Goal: Book appointment/travel/reservation

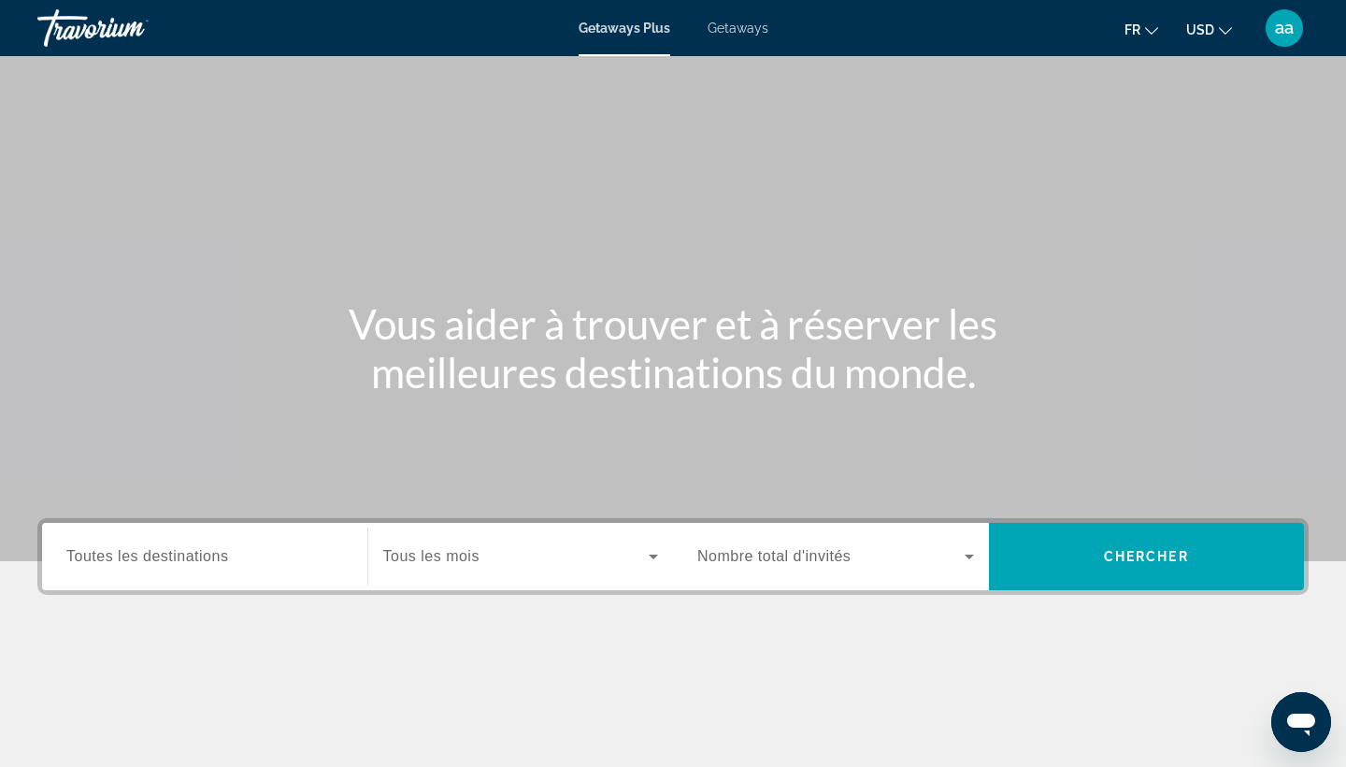
click at [722, 28] on span "Getaways" at bounding box center [738, 28] width 61 height 15
click at [194, 558] on span "Toutes les destinations" at bounding box center [147, 556] width 162 height 16
click at [194, 558] on input "Destination Toutes les destinations" at bounding box center [204, 557] width 277 height 22
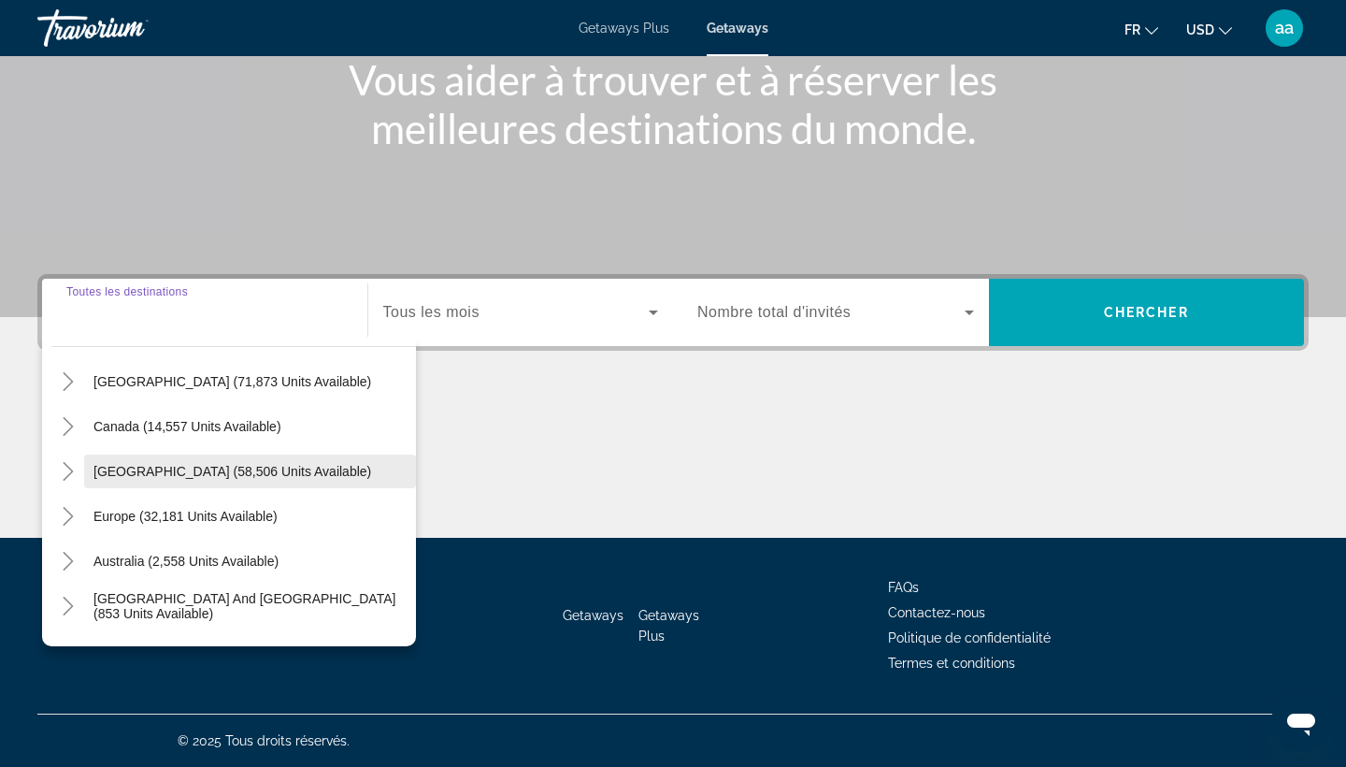
scroll to position [107, 0]
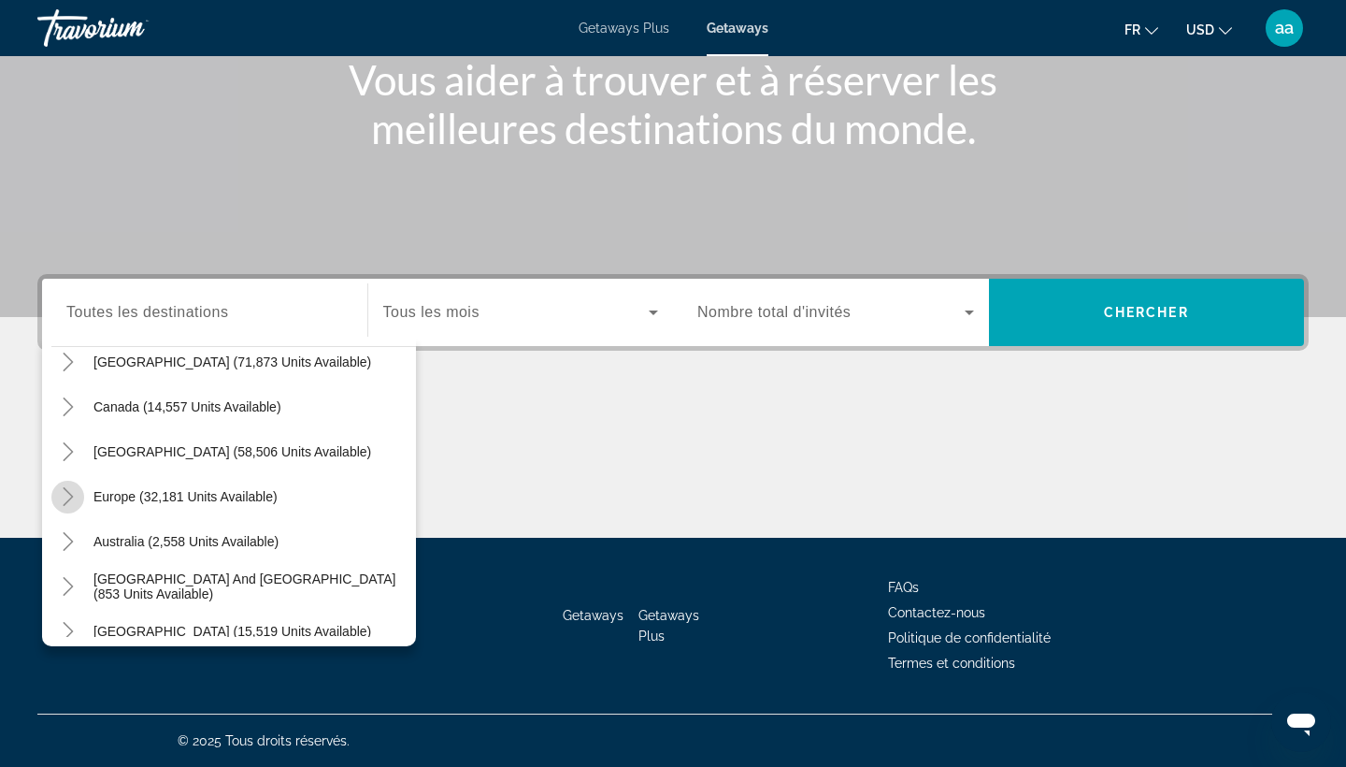
click at [72, 501] on icon "Toggle Europe (32,181 units available)" at bounding box center [68, 496] width 19 height 19
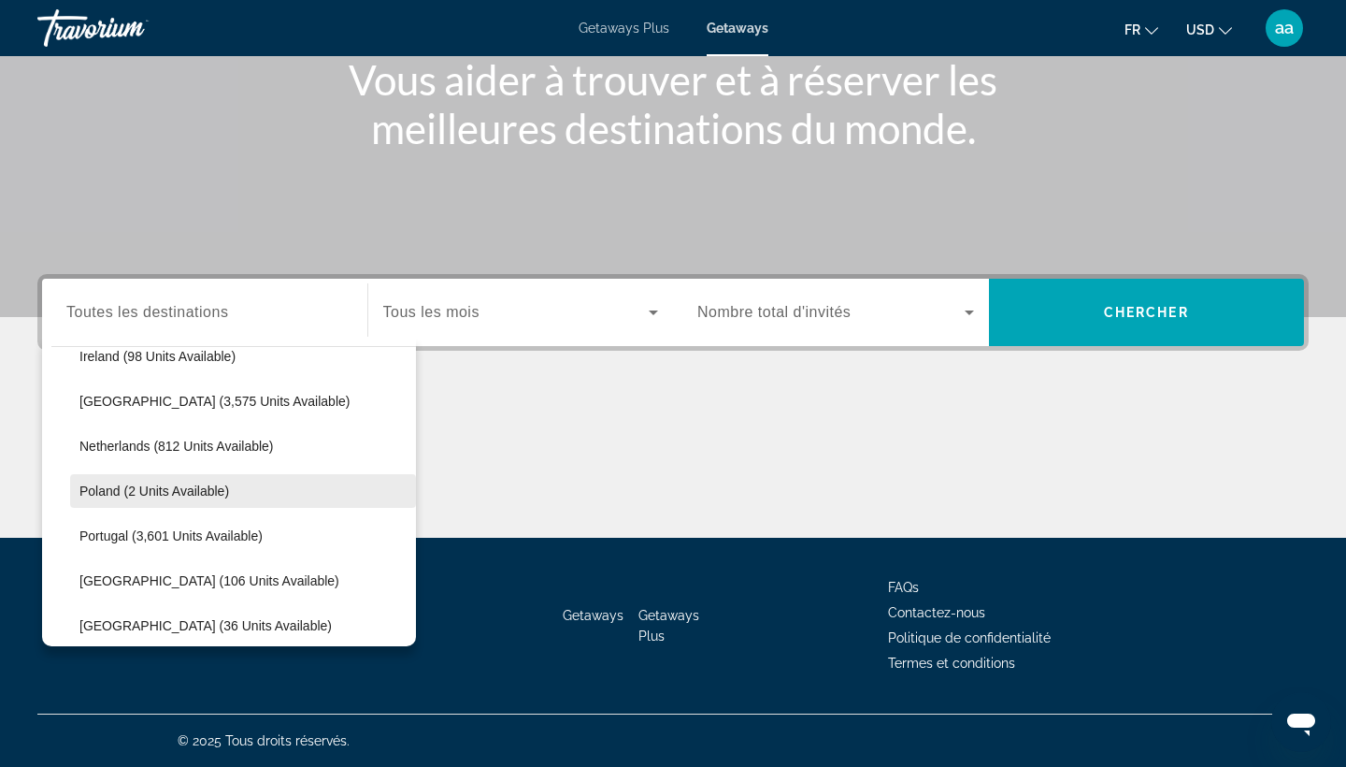
scroll to position [741, 0]
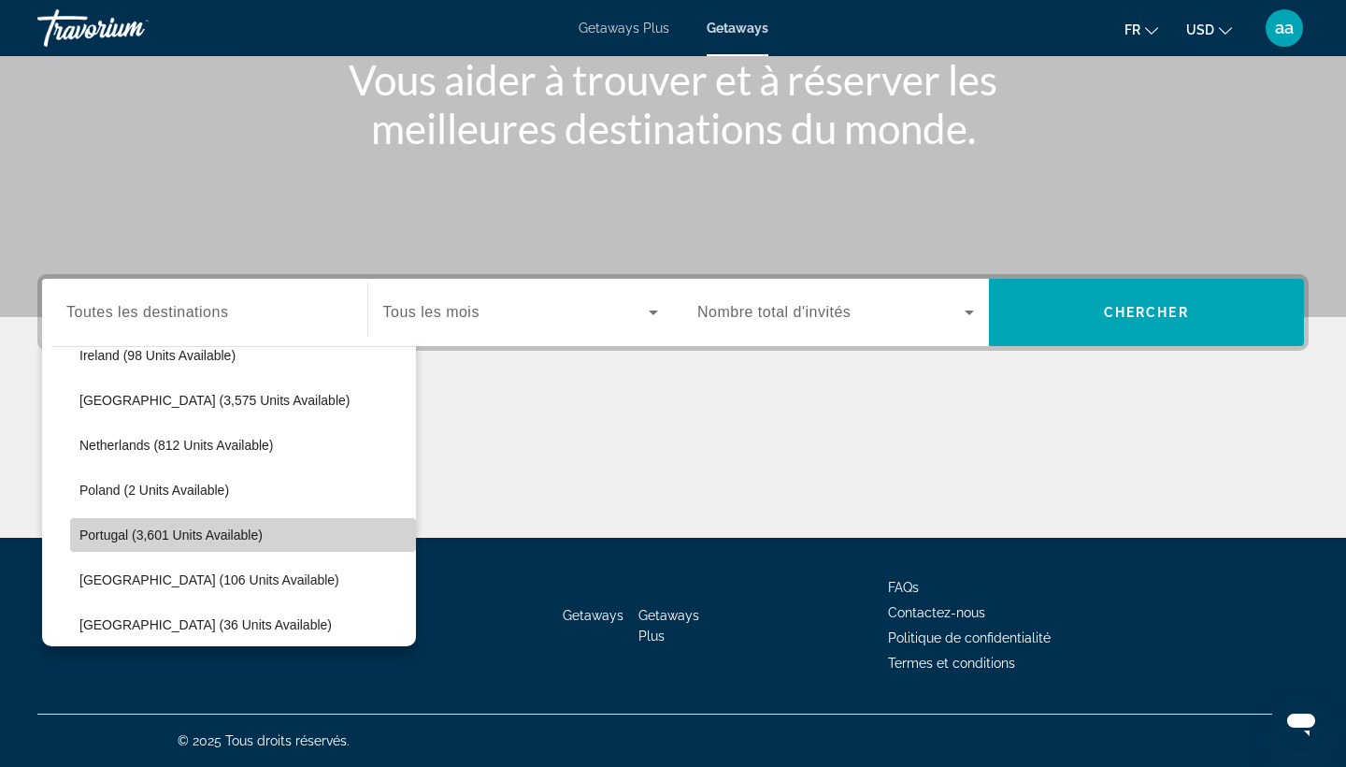
click at [106, 542] on span "Search widget" at bounding box center [243, 534] width 346 height 45
type input "**********"
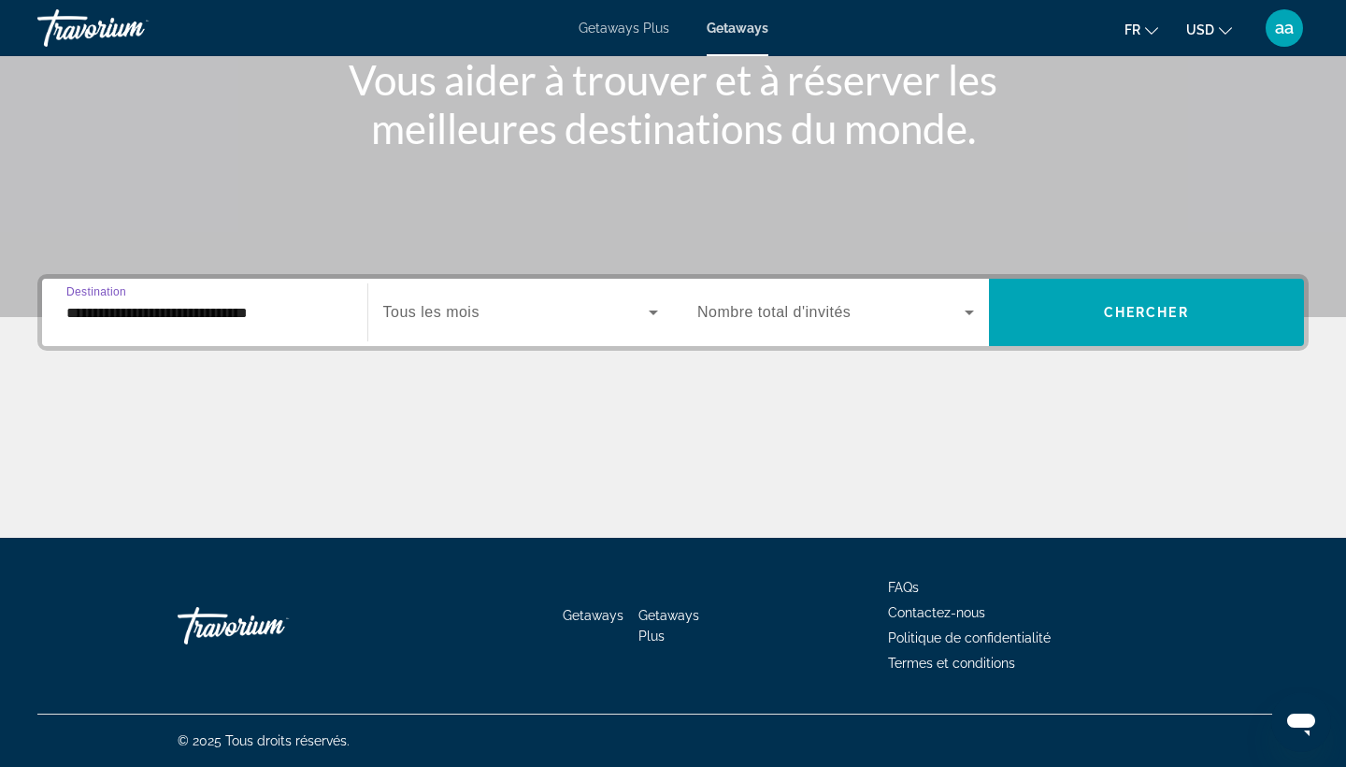
click at [467, 326] on div "Search widget" at bounding box center [521, 312] width 276 height 52
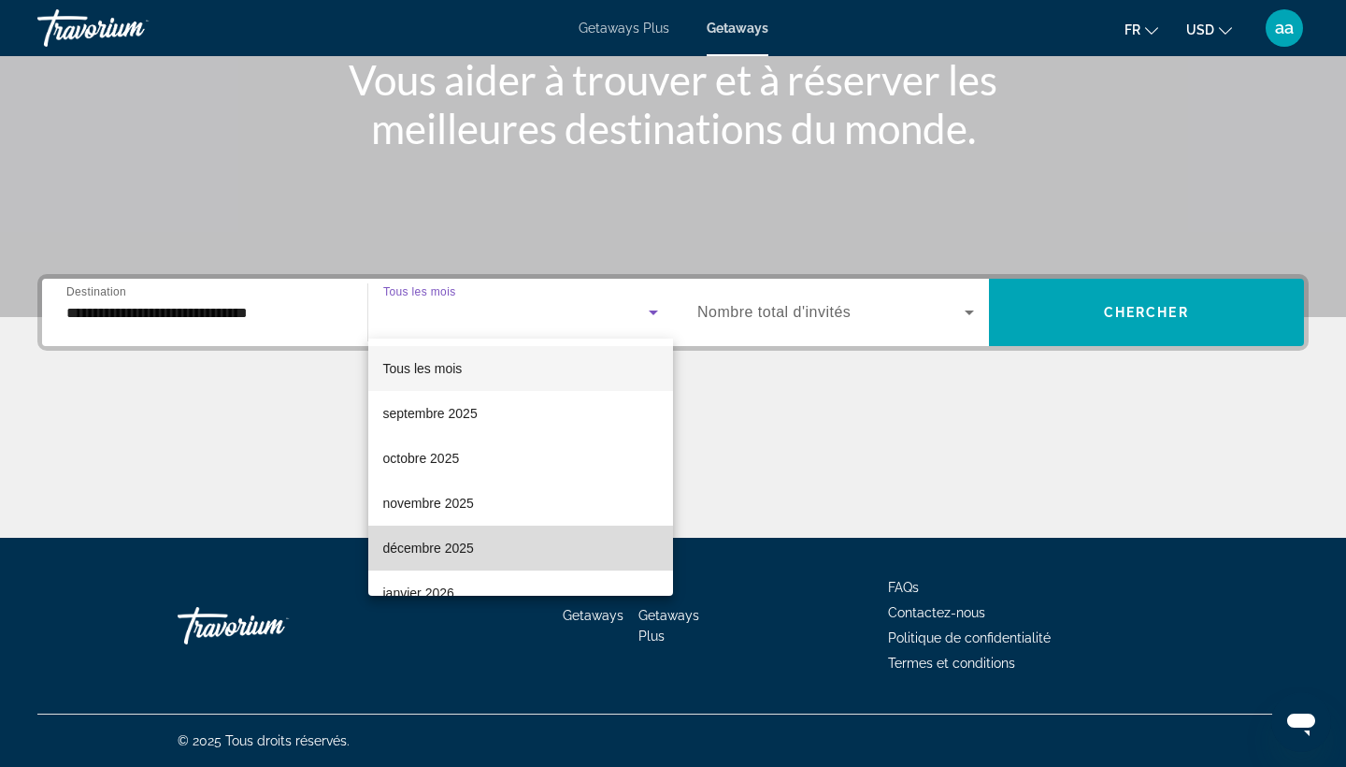
click at [412, 548] on span "décembre 2025" at bounding box center [428, 548] width 91 height 22
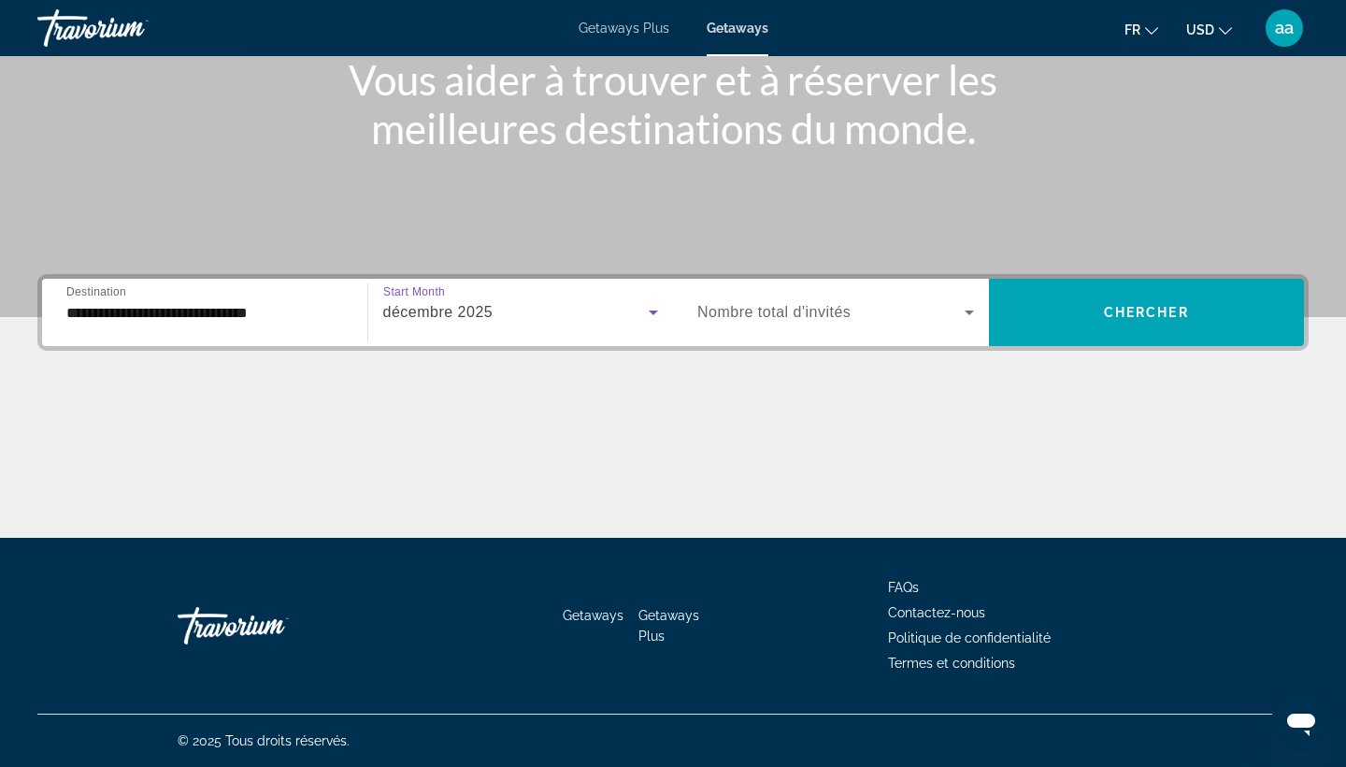
click at [852, 322] on span "Search widget" at bounding box center [830, 312] width 267 height 22
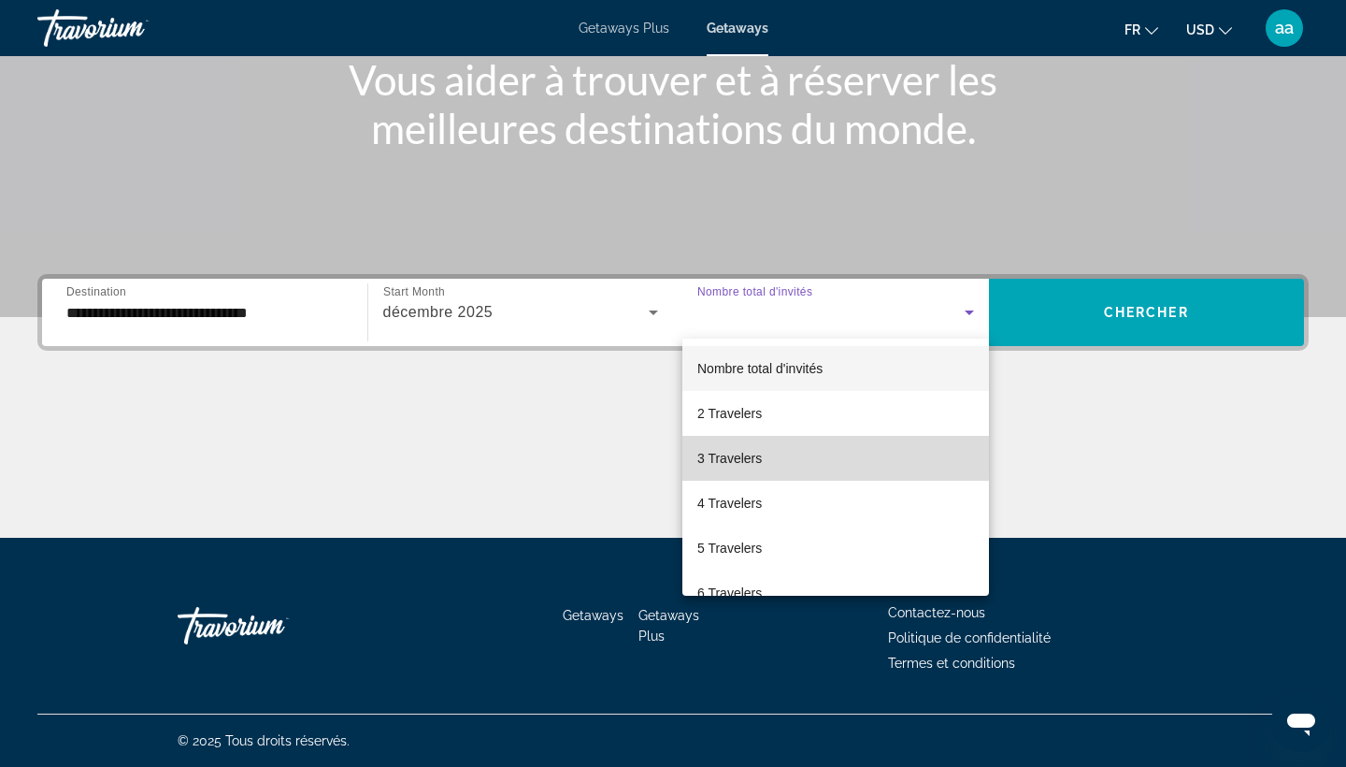
click at [718, 455] on span "3 Travelers" at bounding box center [729, 458] width 65 height 22
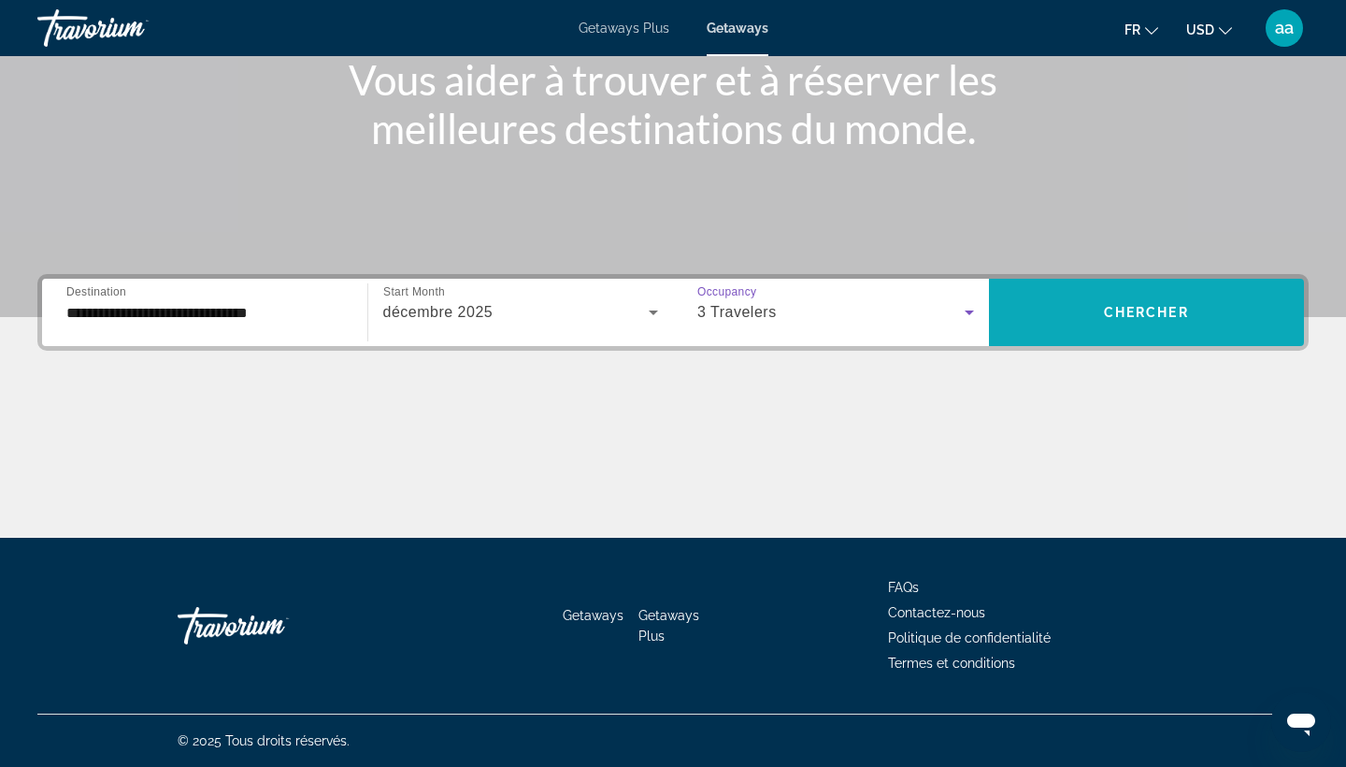
click at [1118, 294] on span "Search widget" at bounding box center [1147, 312] width 316 height 45
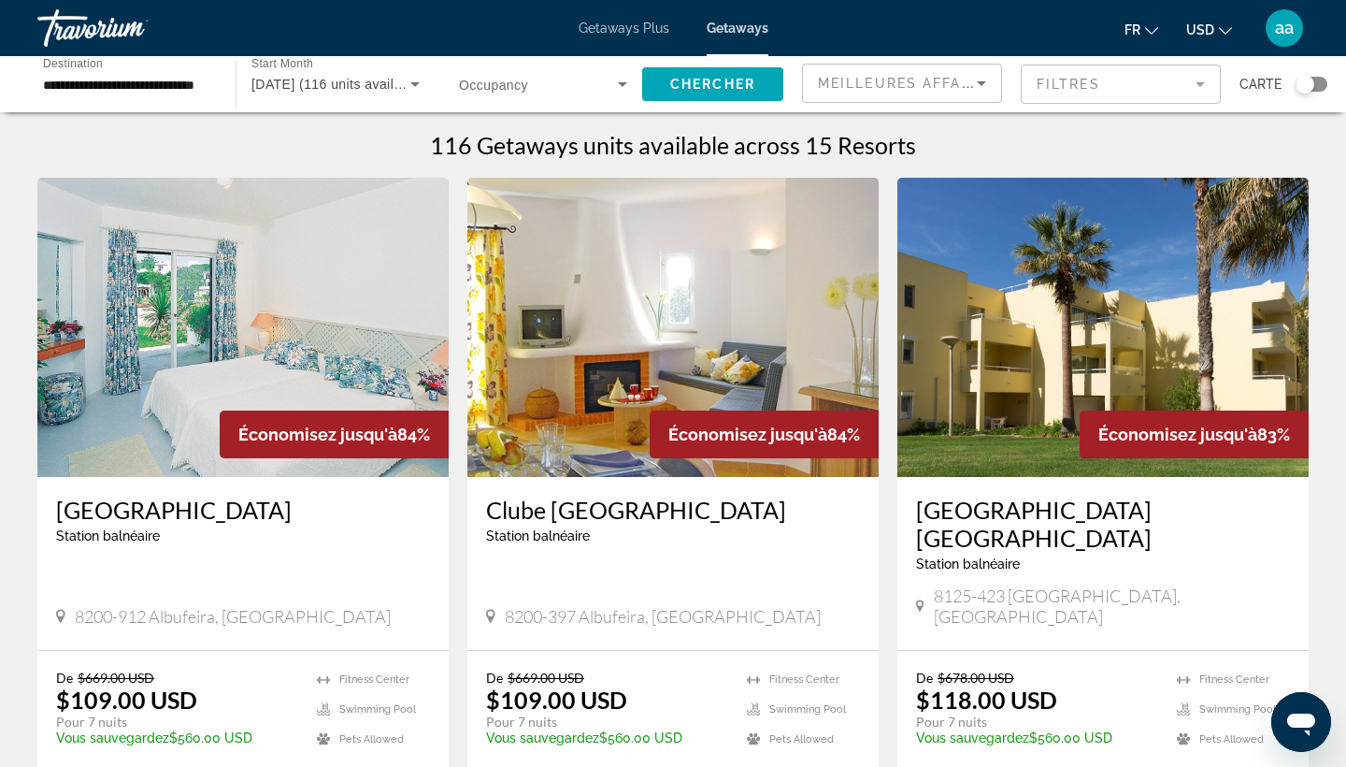
drag, startPoint x: 1304, startPoint y: 11, endPoint x: 1212, endPoint y: 29, distance: 94.3
click at [1212, 29] on span "USD" at bounding box center [1200, 29] width 28 height 15
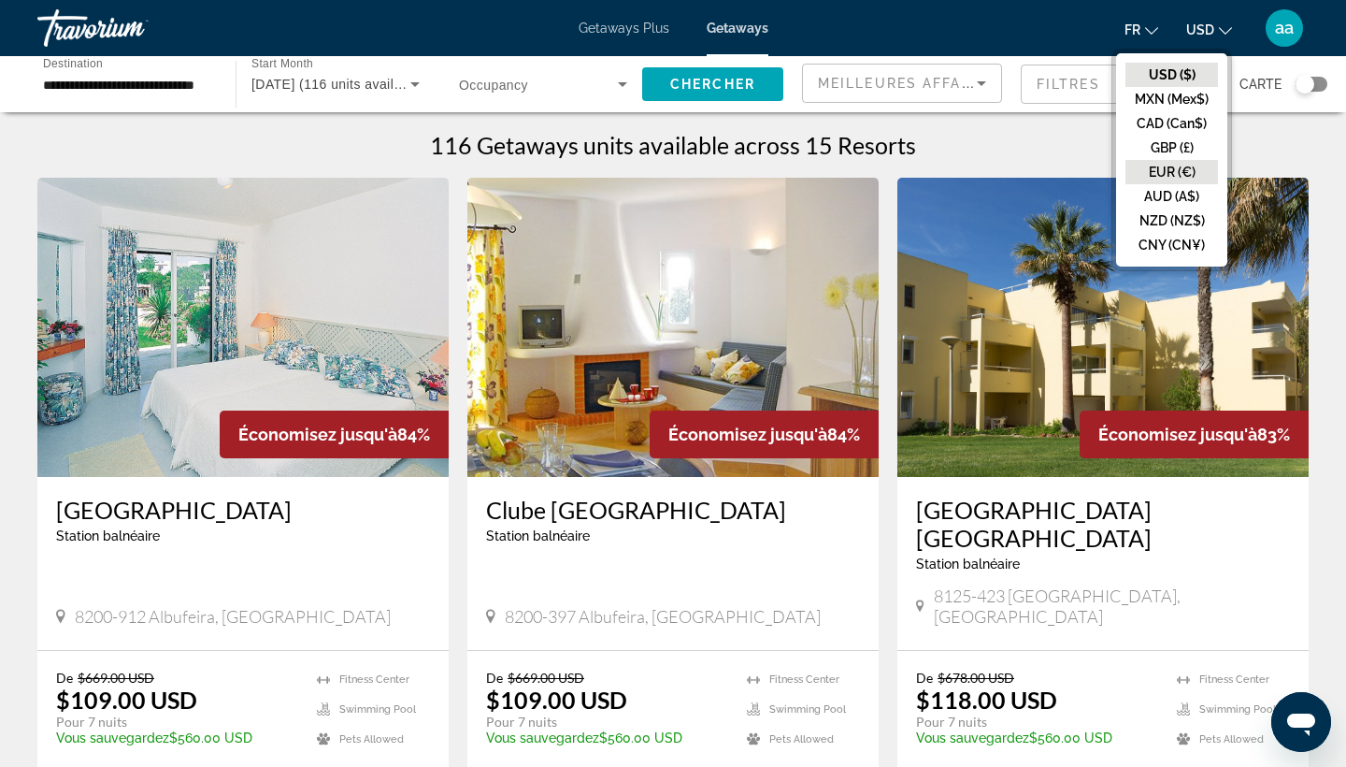
drag, startPoint x: 1159, startPoint y: 125, endPoint x: 1171, endPoint y: 163, distance: 39.0
click at [1171, 163] on button "EUR (€)" at bounding box center [1172, 172] width 93 height 24
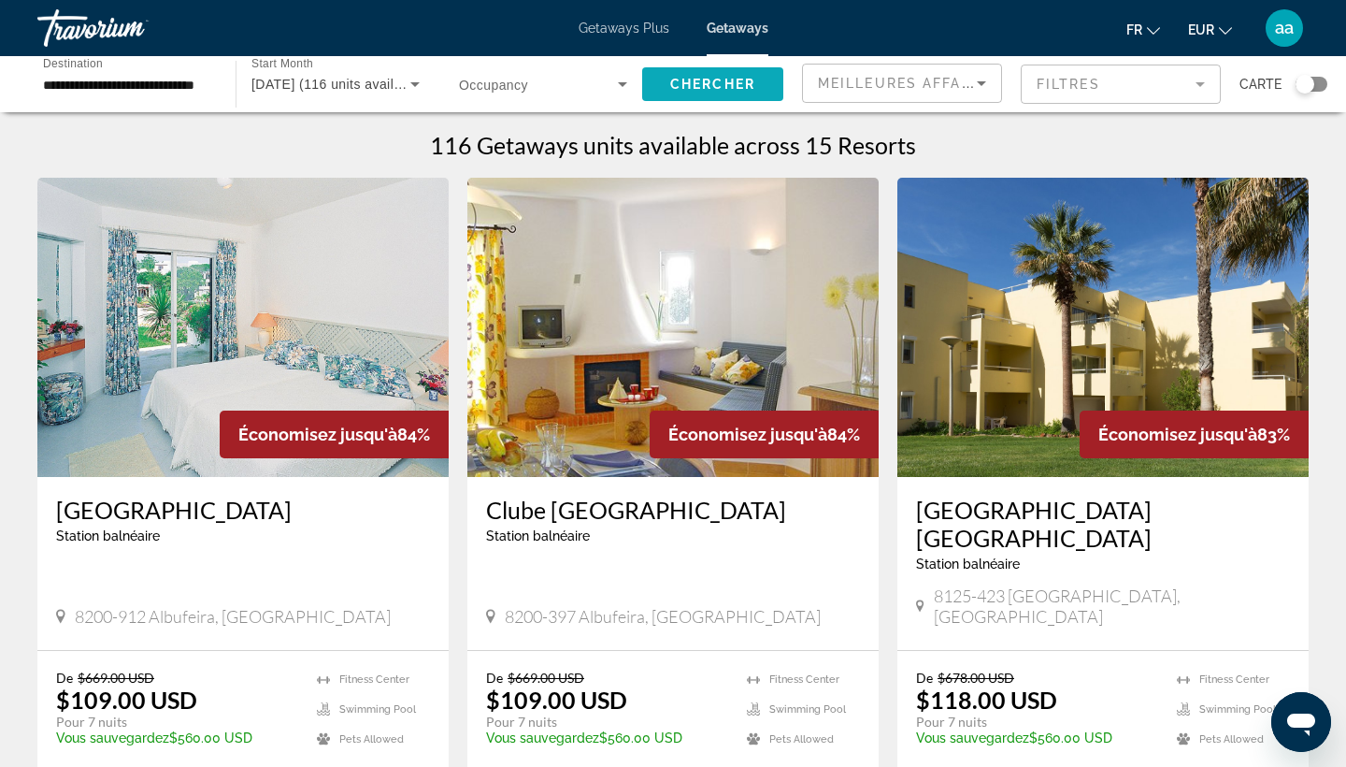
click at [741, 81] on span "Chercher" at bounding box center [712, 84] width 85 height 15
click at [716, 85] on span "Chercher" at bounding box center [712, 84] width 85 height 15
click at [497, 94] on span "Search widget" at bounding box center [538, 84] width 159 height 22
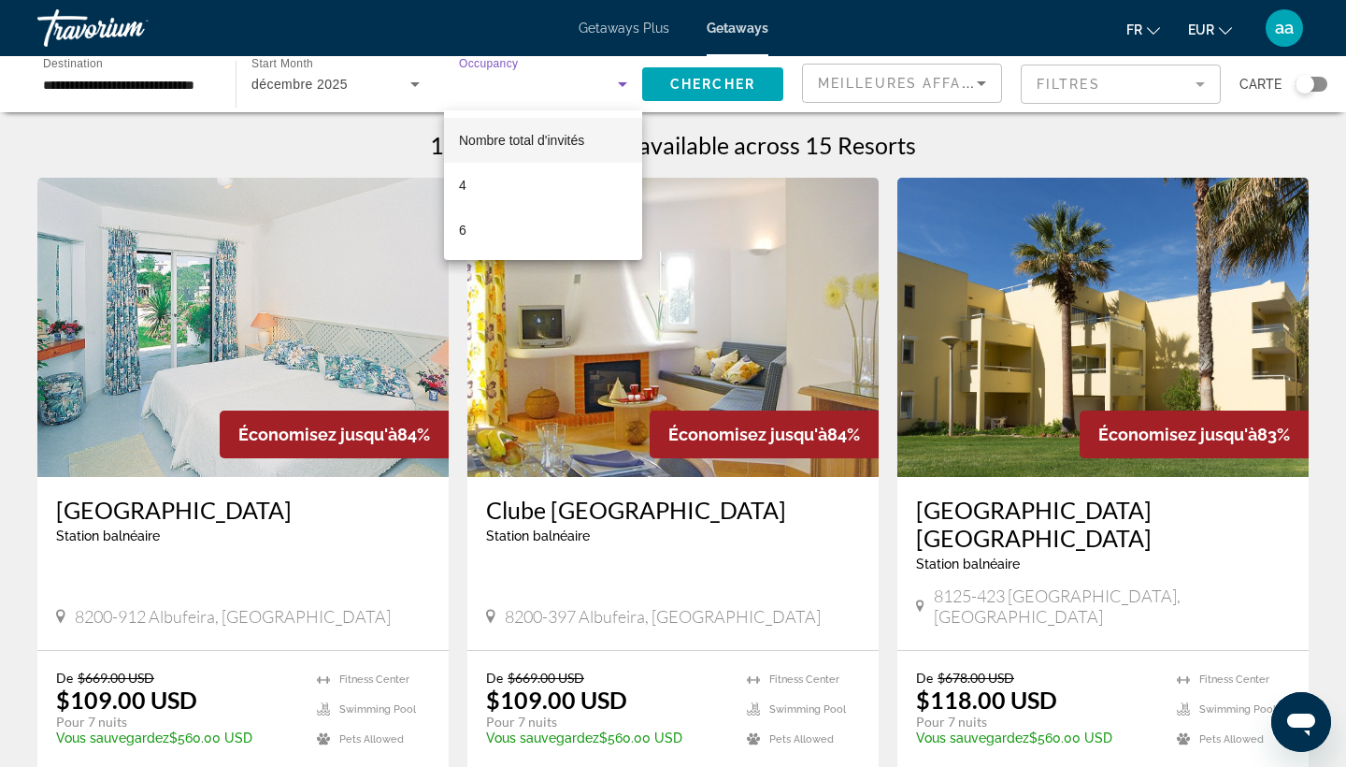
click at [710, 83] on div at bounding box center [673, 383] width 1346 height 767
